Goal: Information Seeking & Learning: Learn about a topic

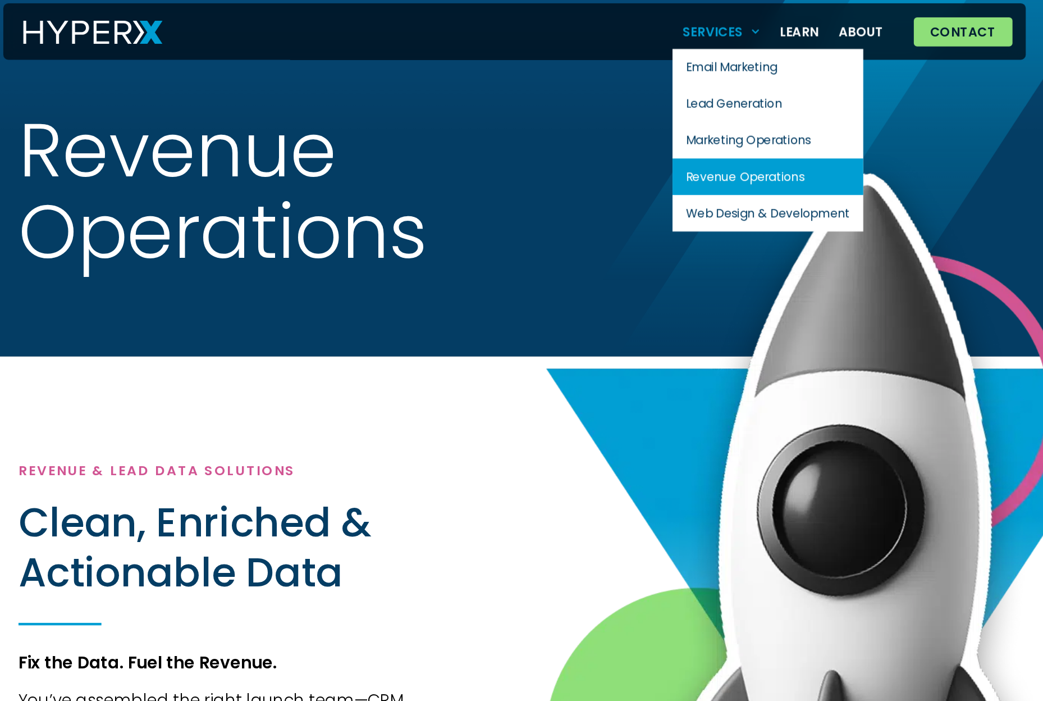
click at [688, 36] on span "Menu" at bounding box center [683, 32] width 12 height 17
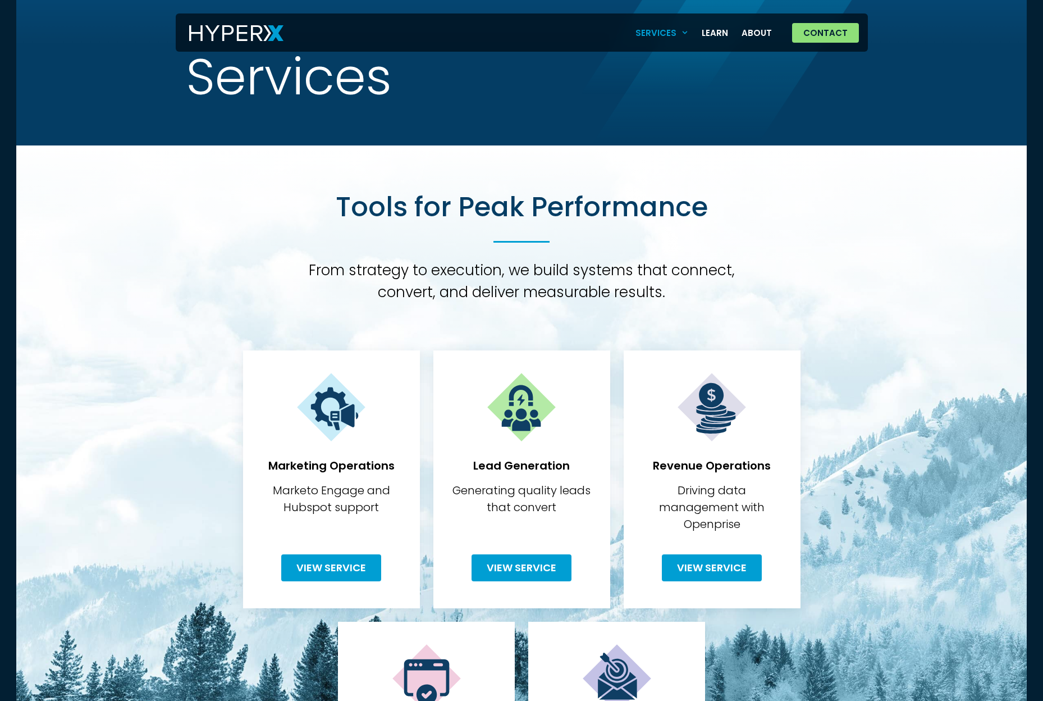
scroll to position [24, 0]
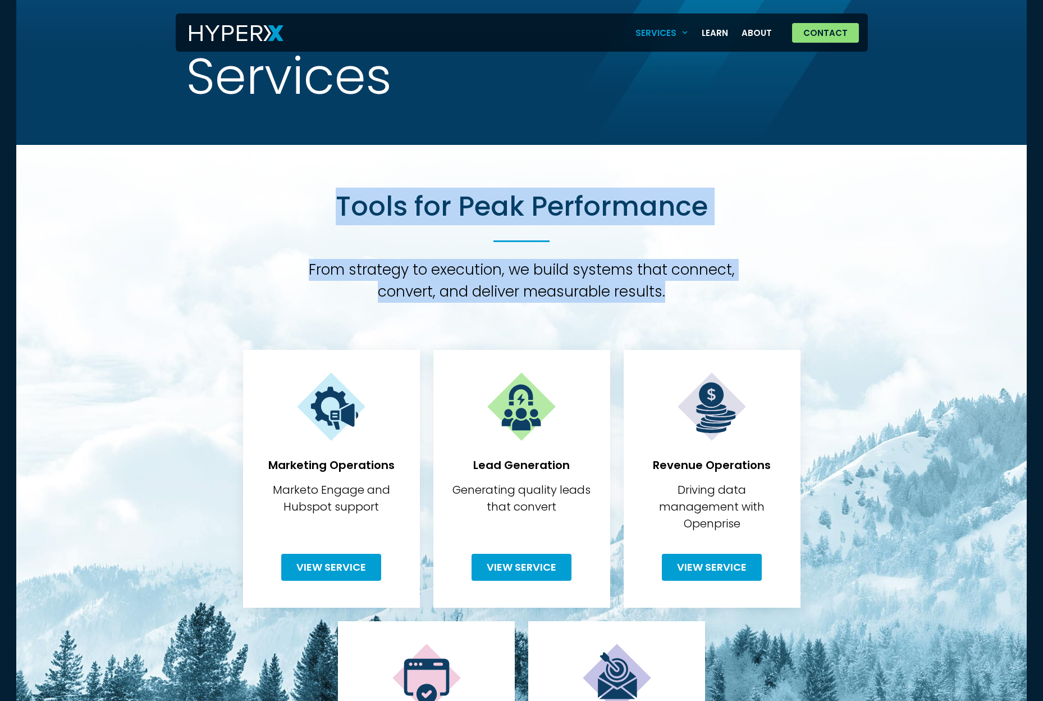
drag, startPoint x: 634, startPoint y: 287, endPoint x: 340, endPoint y: 217, distance: 303.0
click at [341, 219] on div "Tools for Peak Performance From strategy to execution, we build systems that co…" at bounding box center [521, 246] width 455 height 113
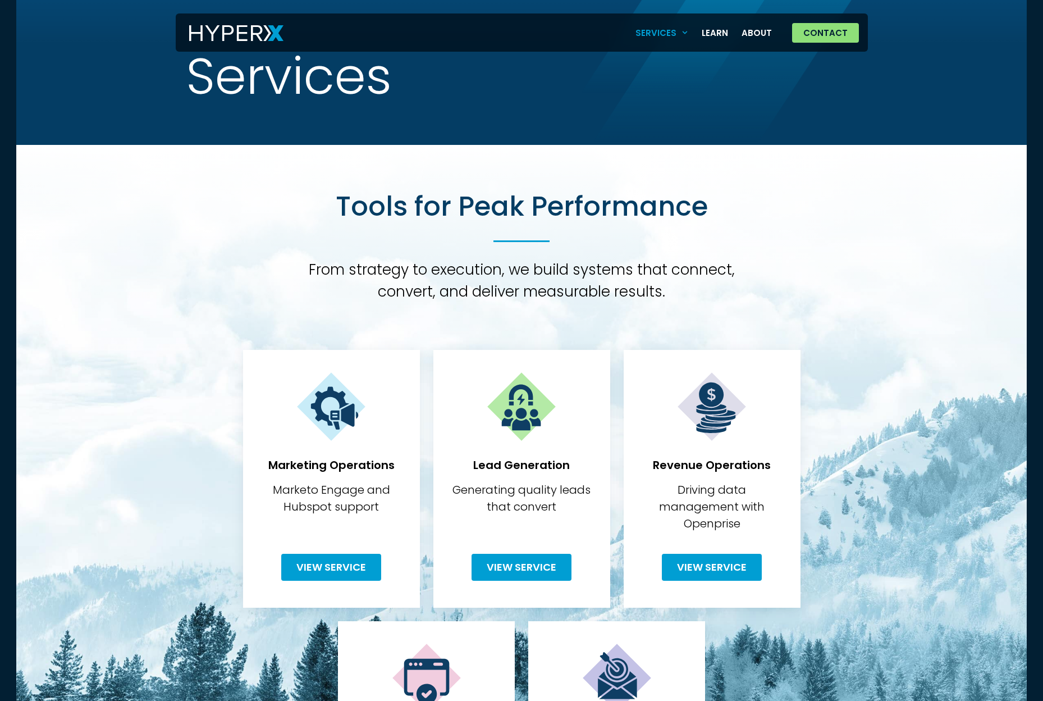
click at [339, 217] on h2 "Tools for Peak Performance" at bounding box center [522, 207] width 372 height 34
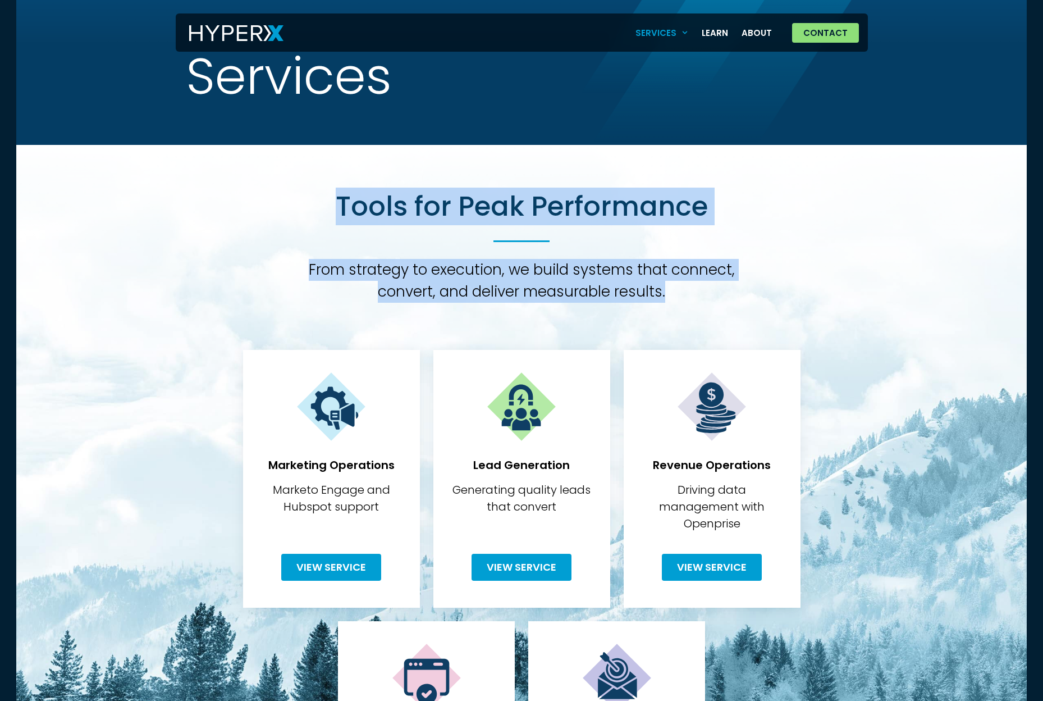
drag, startPoint x: 390, startPoint y: 214, endPoint x: 671, endPoint y: 288, distance: 290.2
click at [671, 288] on div "Tools for Peak Performance From strategy to execution, we build systems that co…" at bounding box center [521, 246] width 455 height 113
click at [673, 288] on h3 "From strategy to execution, we build systems that connect, convert, and deliver…" at bounding box center [521, 281] width 455 height 44
drag, startPoint x: 674, startPoint y: 288, endPoint x: 345, endPoint y: 194, distance: 342.1
click at [352, 194] on div "Tools for Peak Performance From strategy to execution, we build systems that co…" at bounding box center [521, 246] width 455 height 113
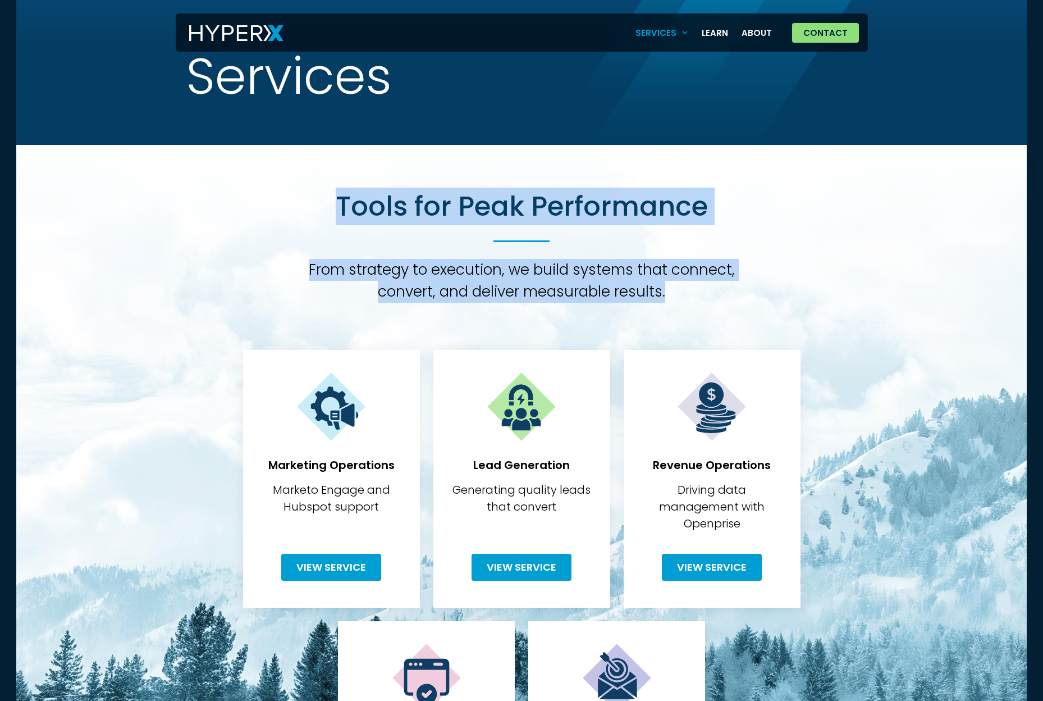
drag, startPoint x: 331, startPoint y: 195, endPoint x: 689, endPoint y: 290, distance: 370.6
click at [689, 290] on div "Tools for Peak Performance From strategy to execution, we build systems that co…" at bounding box center [521, 246] width 455 height 113
click at [689, 290] on h3 "From strategy to execution, we build systems that connect, convert, and deliver…" at bounding box center [521, 281] width 455 height 44
drag, startPoint x: 688, startPoint y: 290, endPoint x: 372, endPoint y: 211, distance: 326.4
click at [372, 211] on div "Tools for Peak Performance From strategy to execution, we build systems that co…" at bounding box center [521, 246] width 455 height 113
